Goal: Navigation & Orientation: Find specific page/section

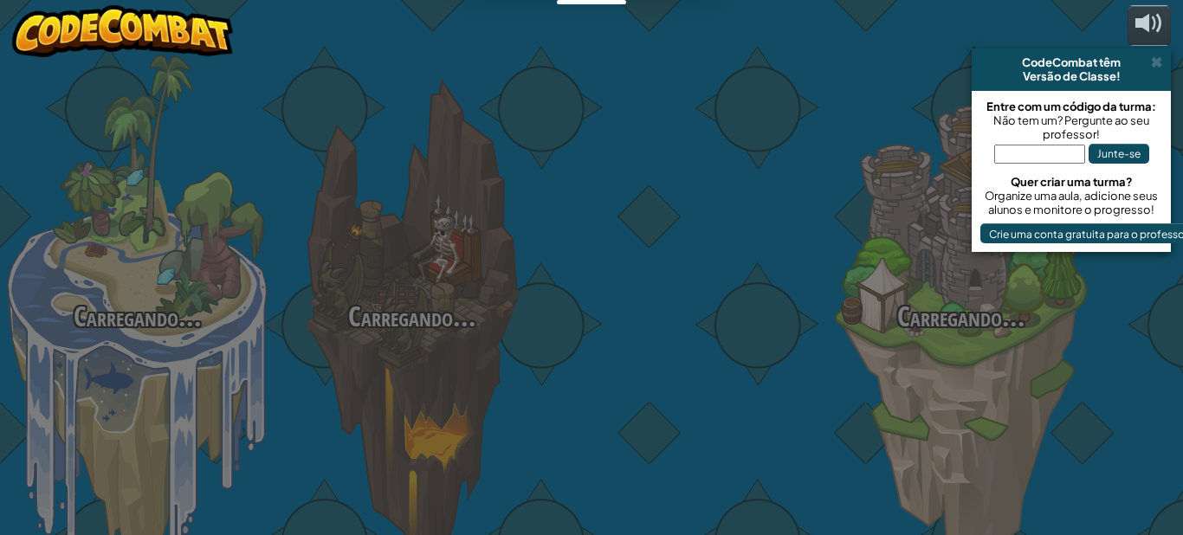
select select "pt-BR"
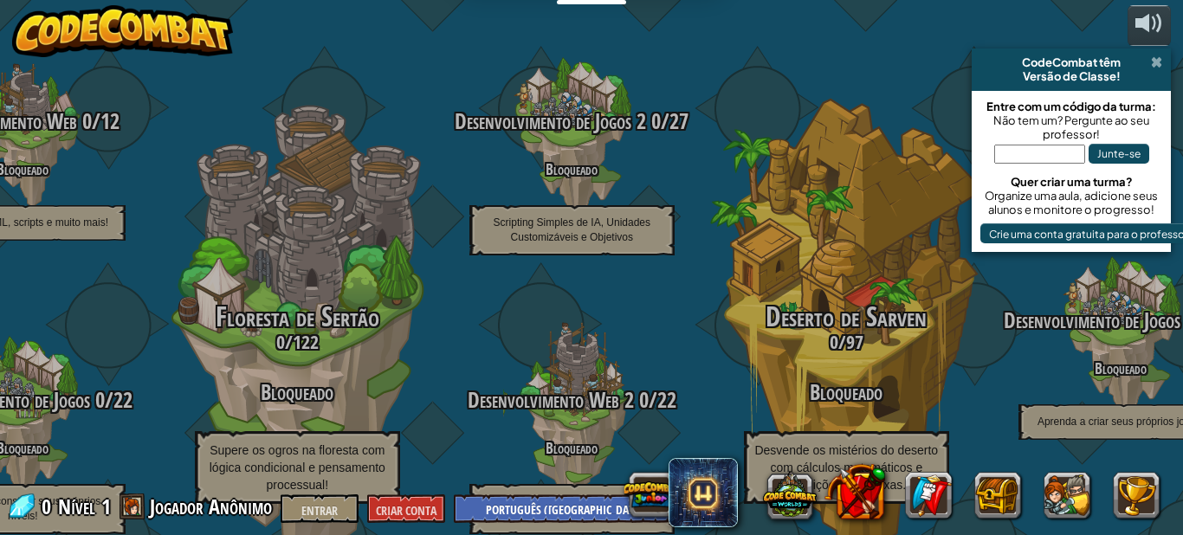
click at [1153, 63] on span at bounding box center [1156, 62] width 11 height 14
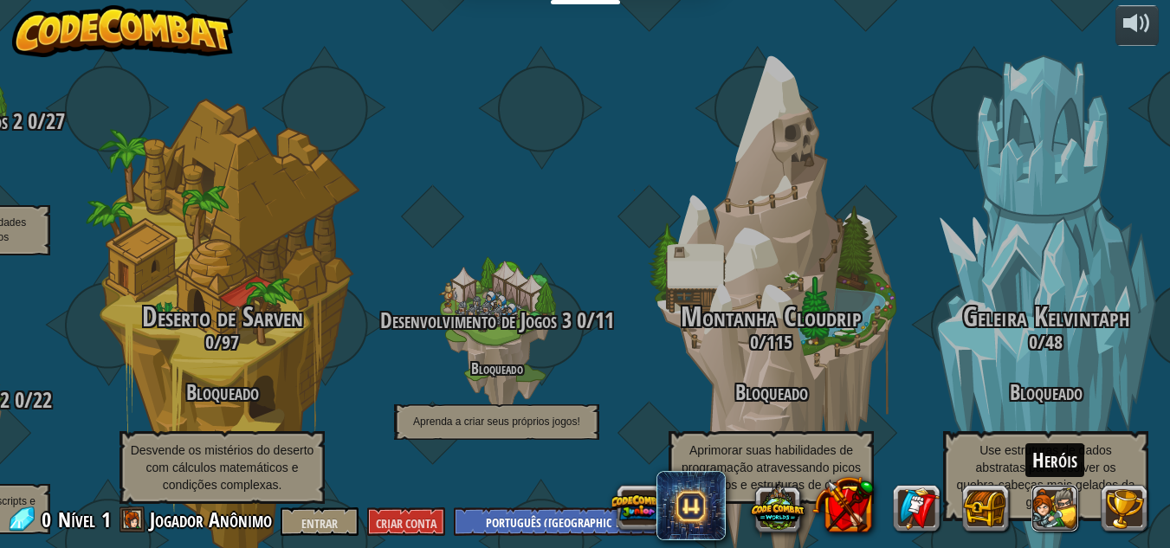
click at [1081, 517] on div "Heróis" at bounding box center [882, 508] width 554 height 69
click at [1051, 511] on button at bounding box center [1054, 508] width 47 height 47
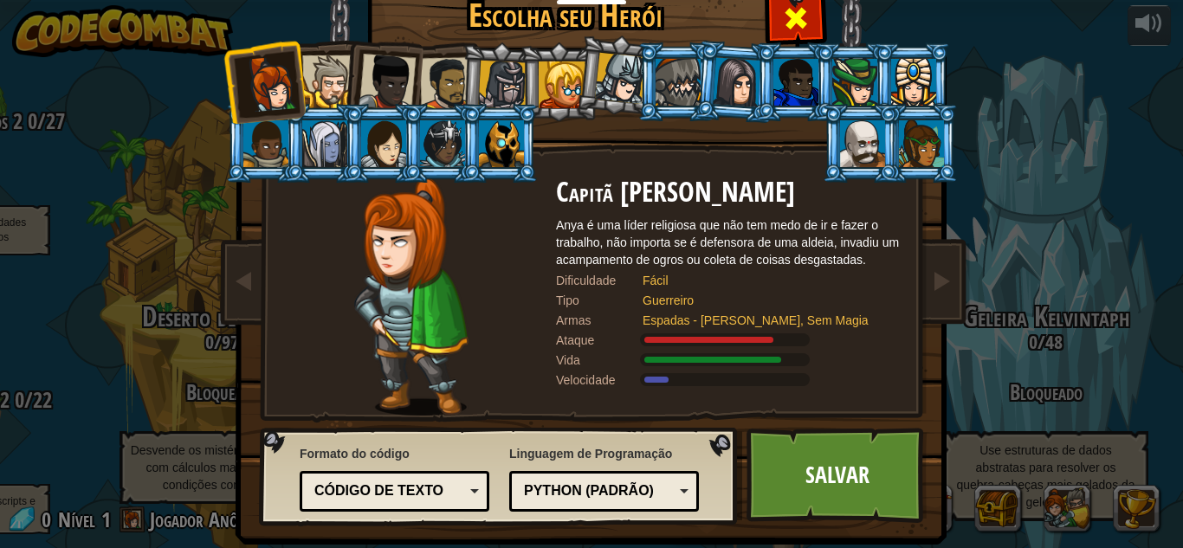
click at [801, 25] on span at bounding box center [796, 18] width 28 height 28
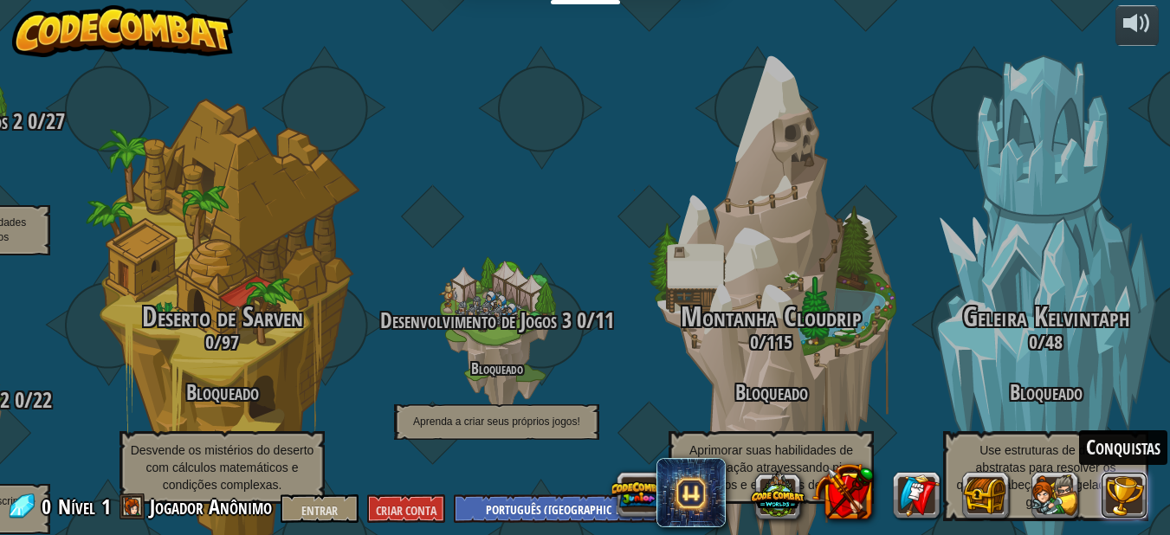
click at [1136, 524] on div "Conquistas" at bounding box center [882, 495] width 554 height 69
click at [1126, 488] on button at bounding box center [1124, 495] width 47 height 47
